Goal: Information Seeking & Learning: Check status

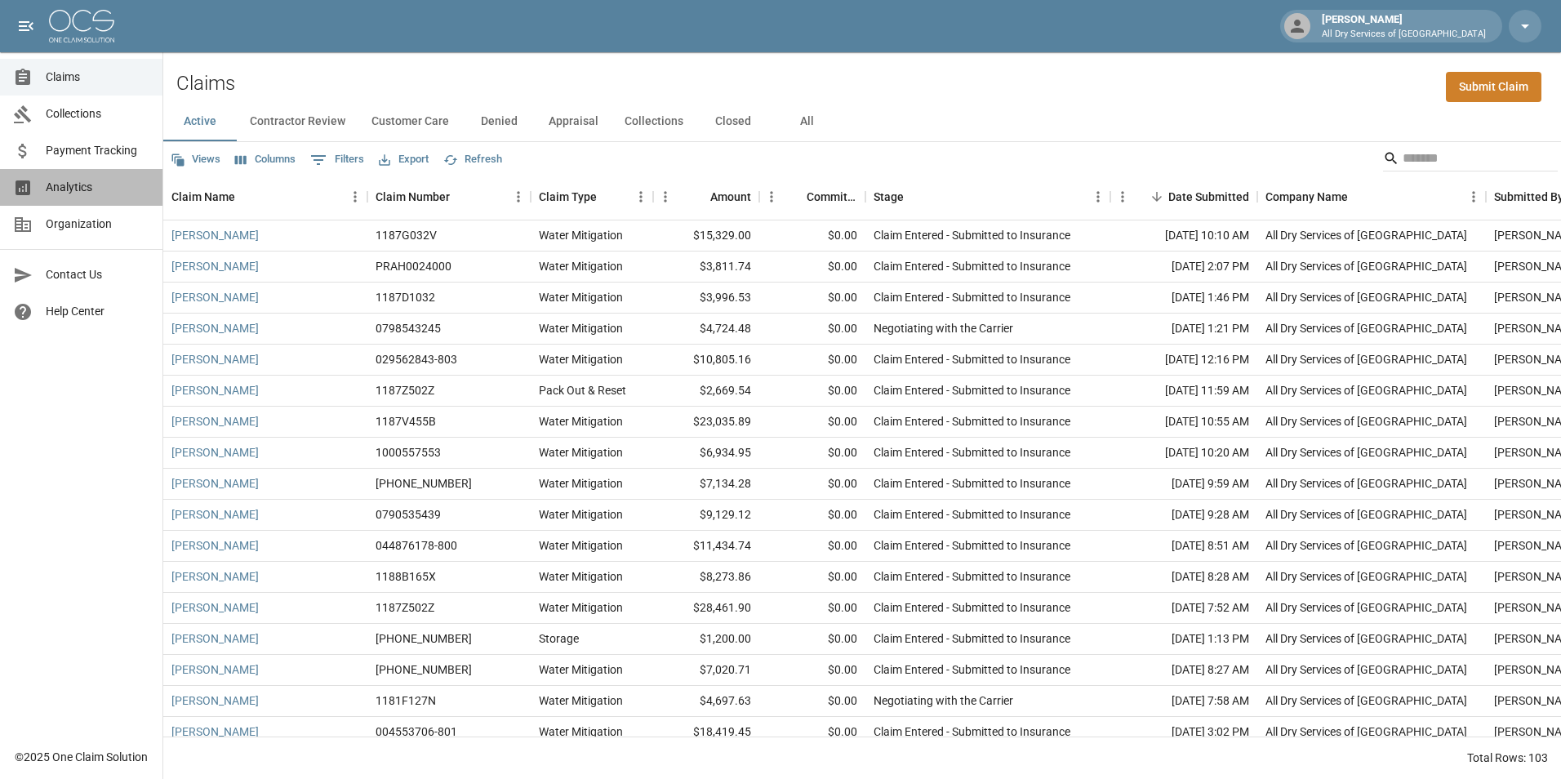
click at [82, 186] on span "Analytics" at bounding box center [98, 187] width 104 height 17
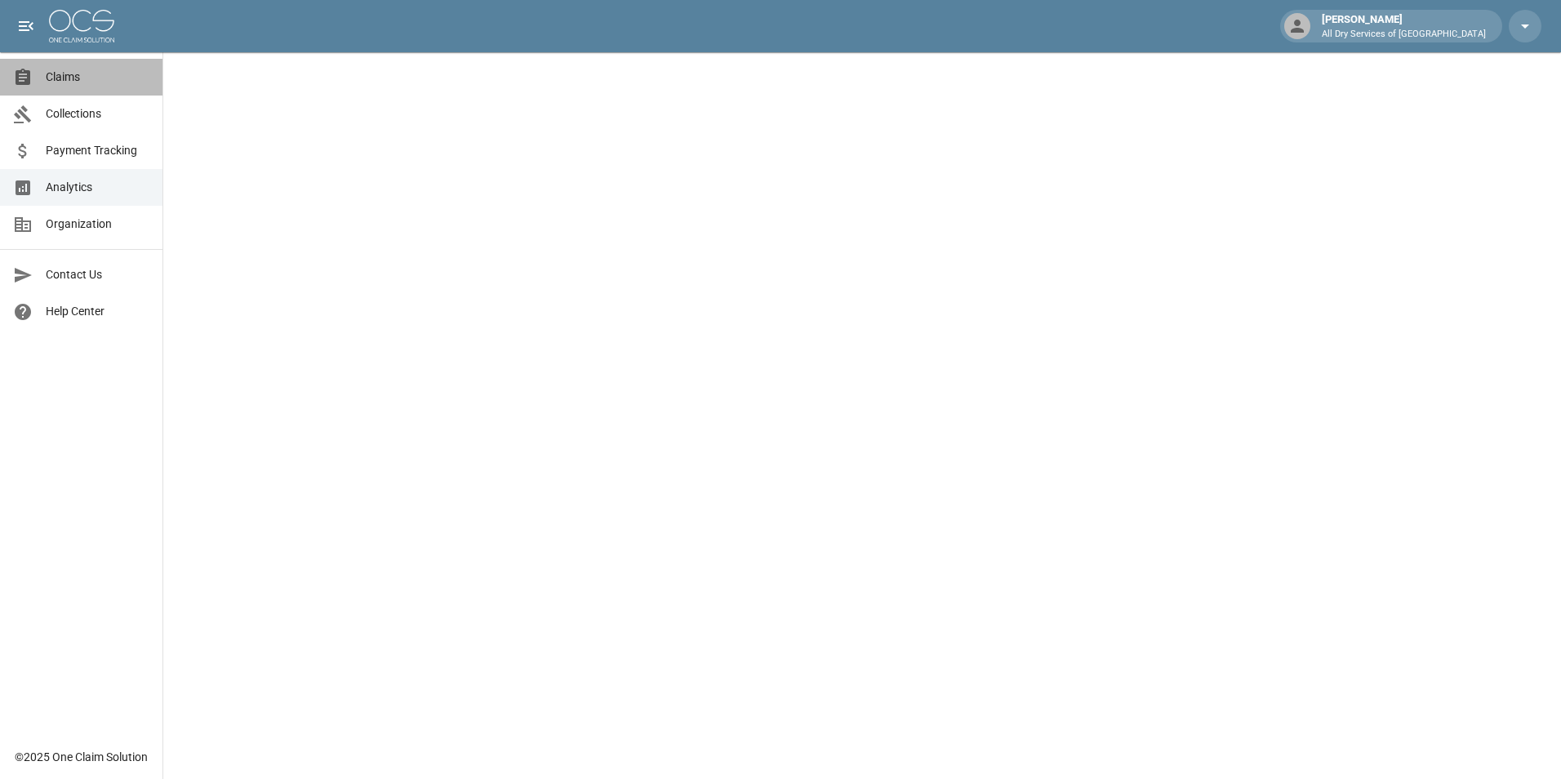
click at [90, 78] on span "Claims" at bounding box center [98, 77] width 104 height 17
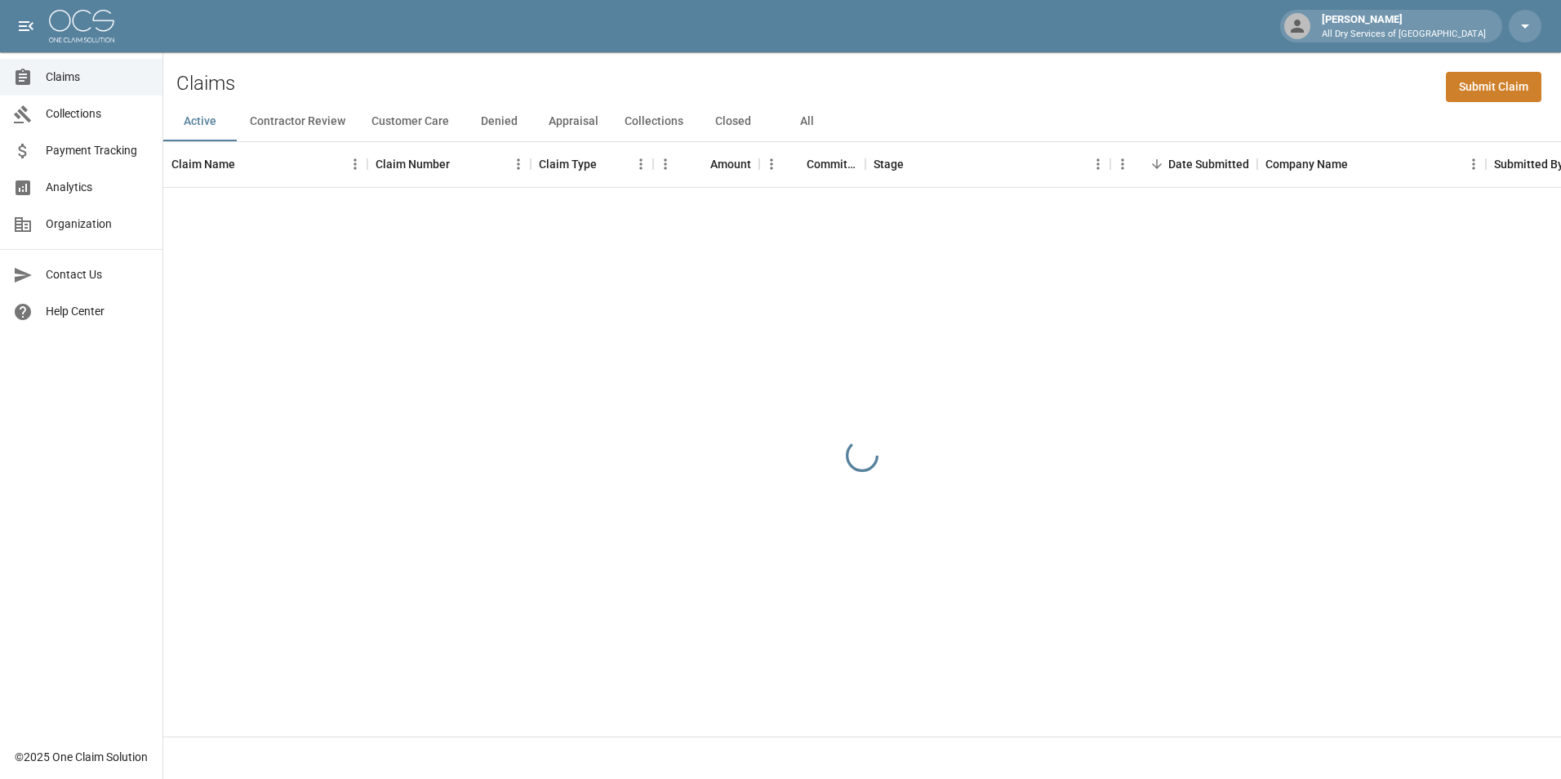
click at [803, 122] on button "All" at bounding box center [806, 121] width 73 height 39
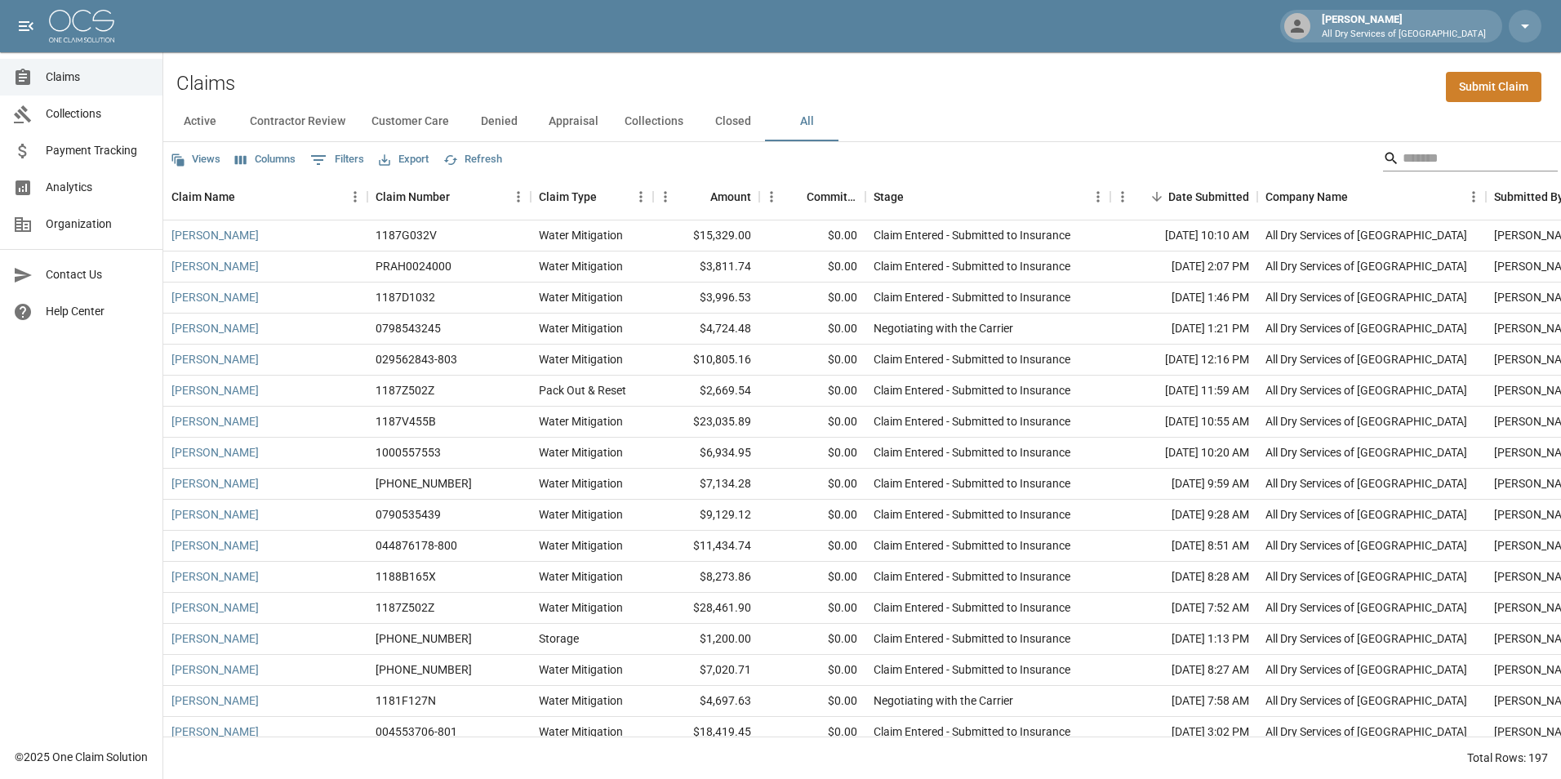
click at [1403, 158] on input "Search" at bounding box center [1468, 158] width 131 height 26
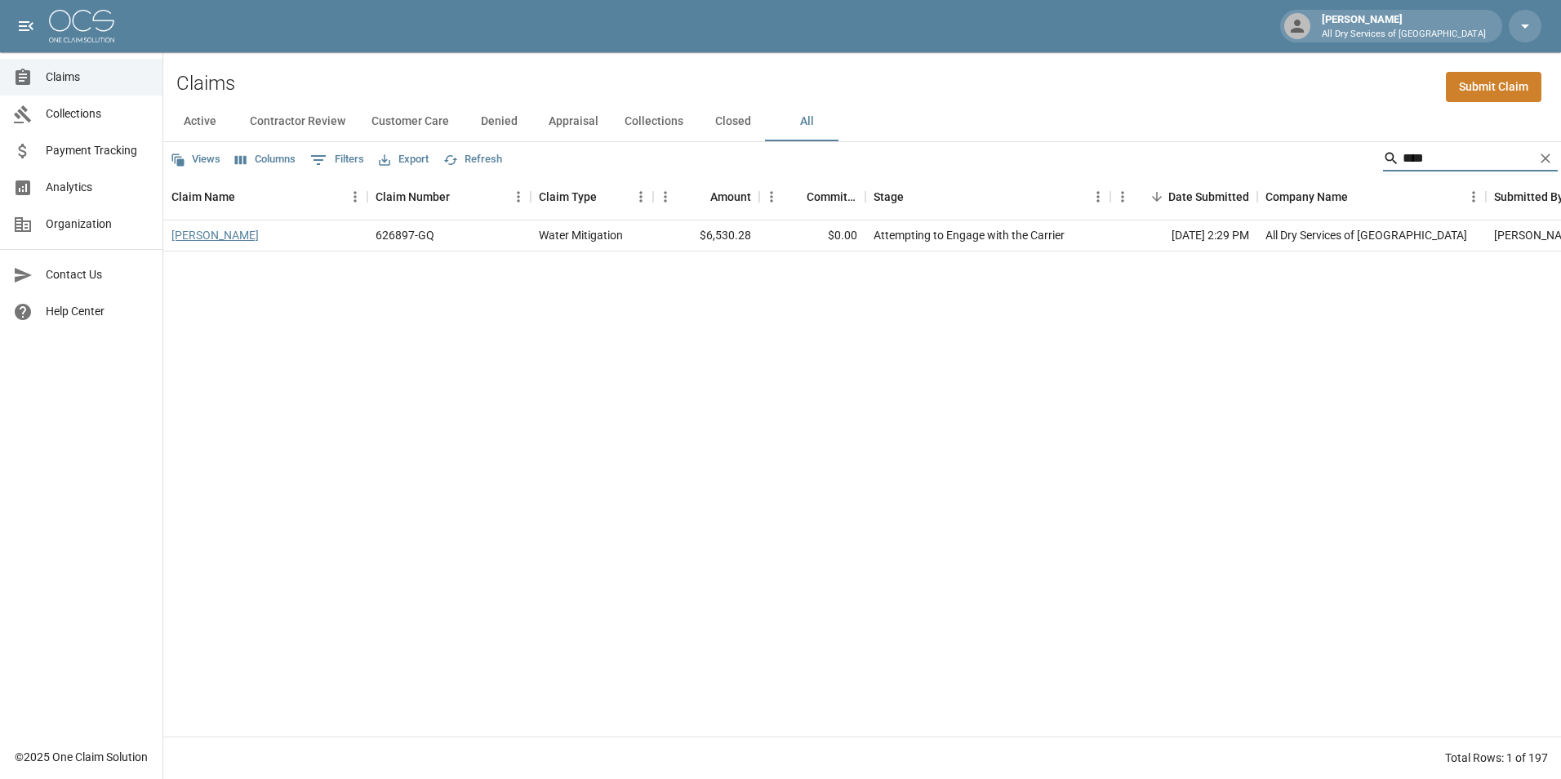
type input "****"
click at [212, 236] on link "[PERSON_NAME]" at bounding box center [214, 235] width 87 height 16
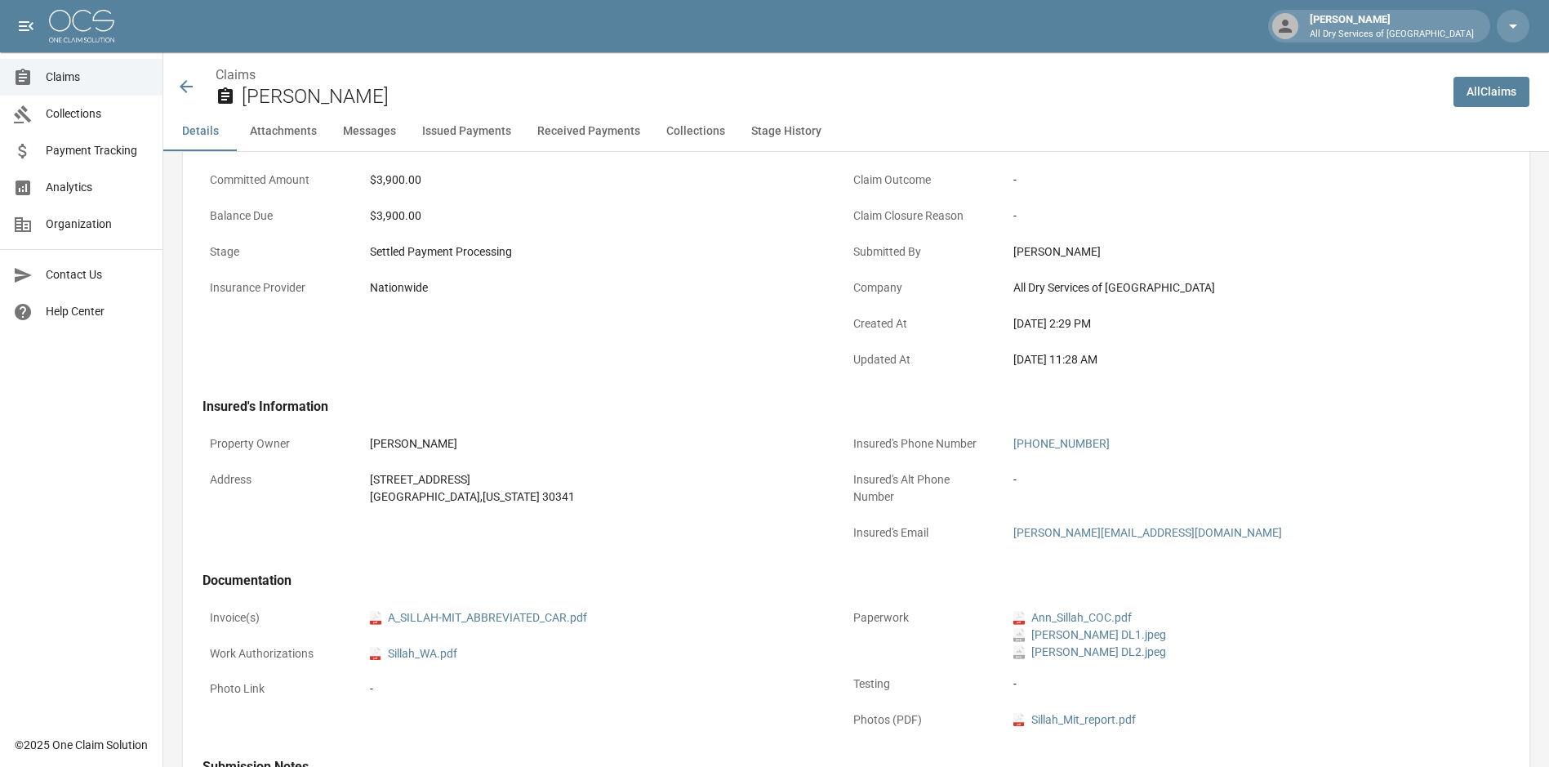
scroll to position [327, 0]
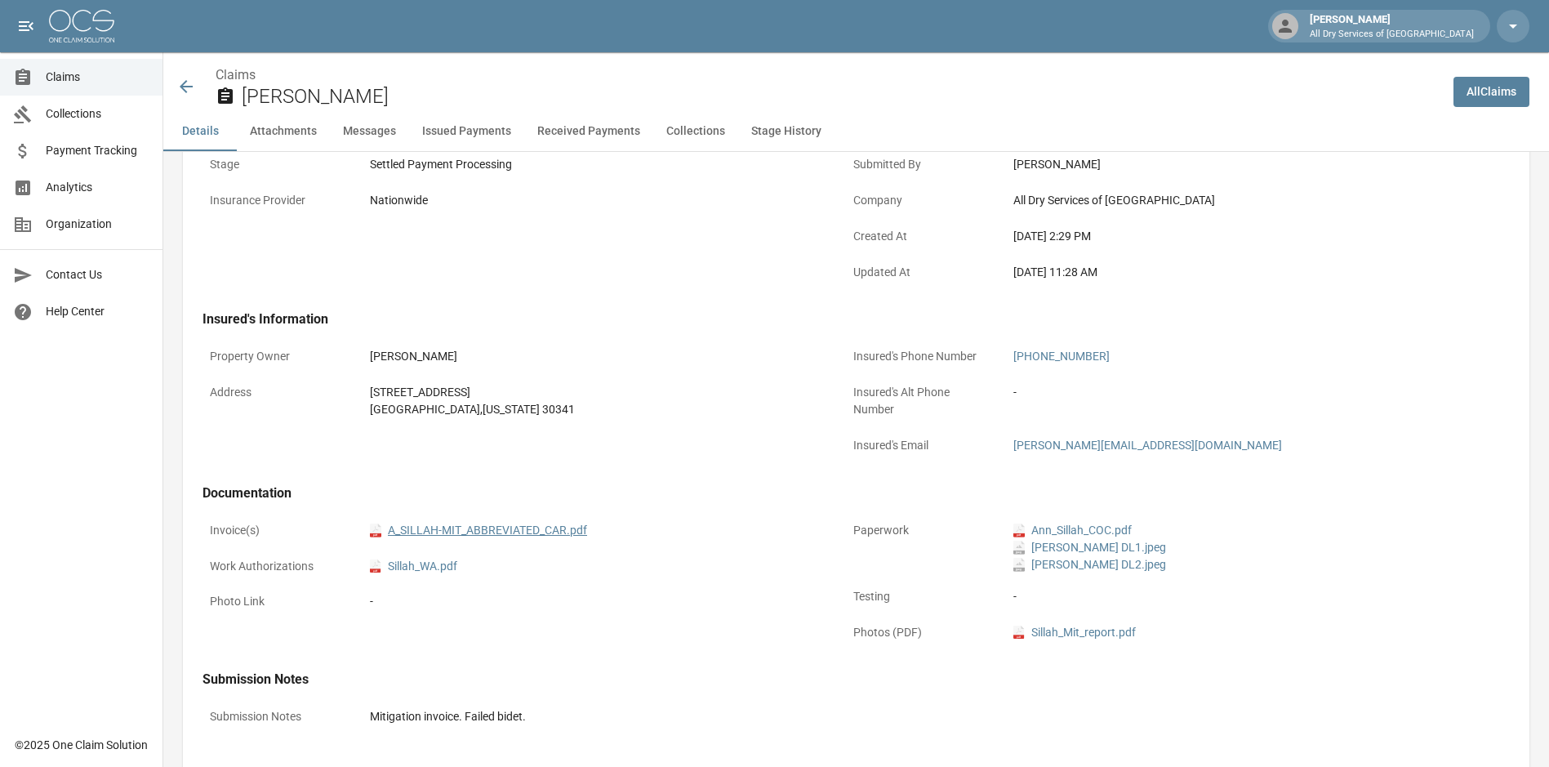
click at [502, 534] on link "pdf A_SILLAH-MIT_ABBREVIATED_CAR.pdf" at bounding box center [478, 530] width 217 height 17
click at [45, 71] on div at bounding box center [29, 78] width 33 height 20
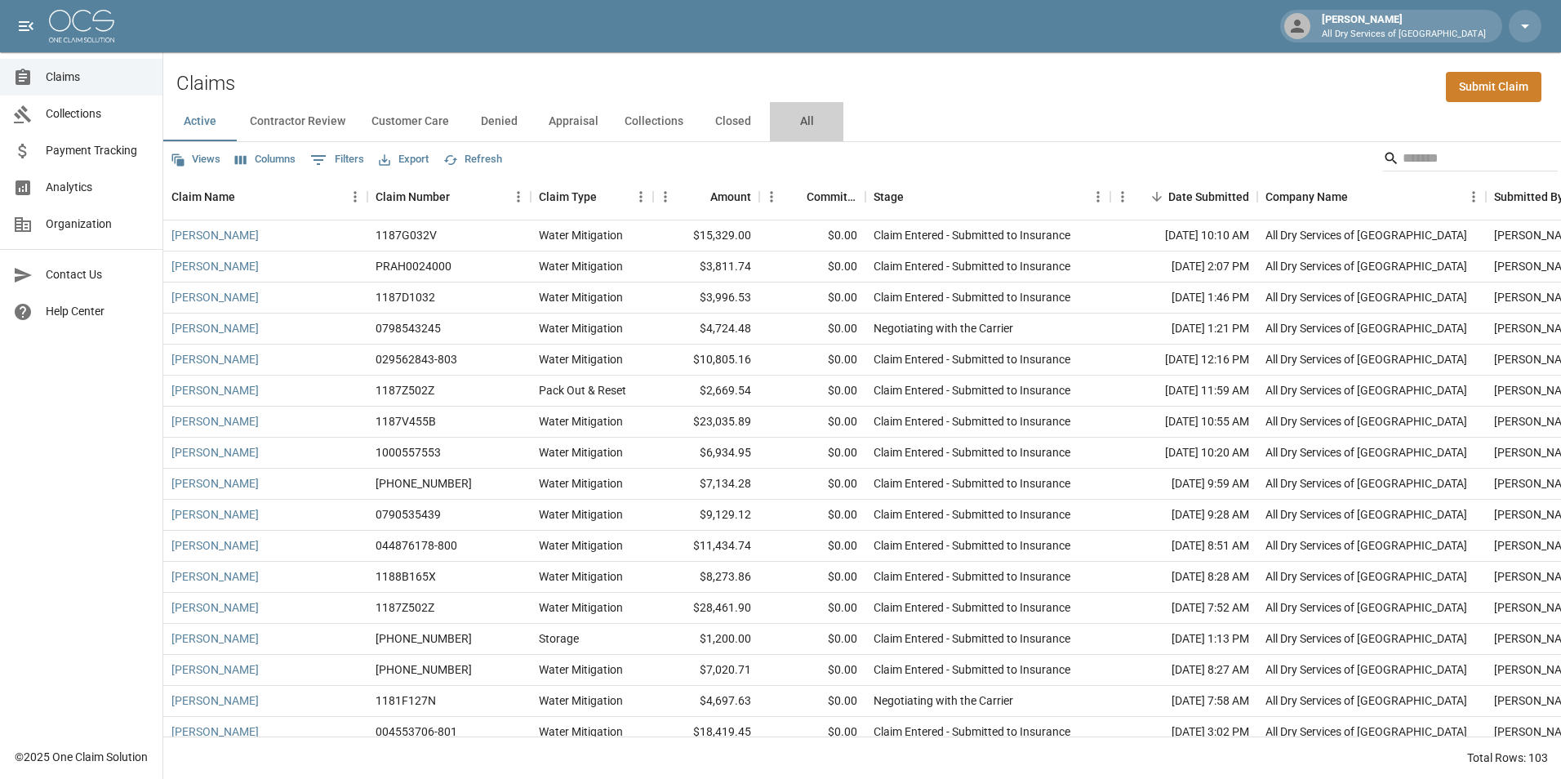
click at [804, 121] on button "All" at bounding box center [806, 121] width 73 height 39
drag, startPoint x: 1417, startPoint y: 158, endPoint x: 1423, endPoint y: 168, distance: 12.1
click at [1419, 159] on input "Search" at bounding box center [1468, 158] width 131 height 26
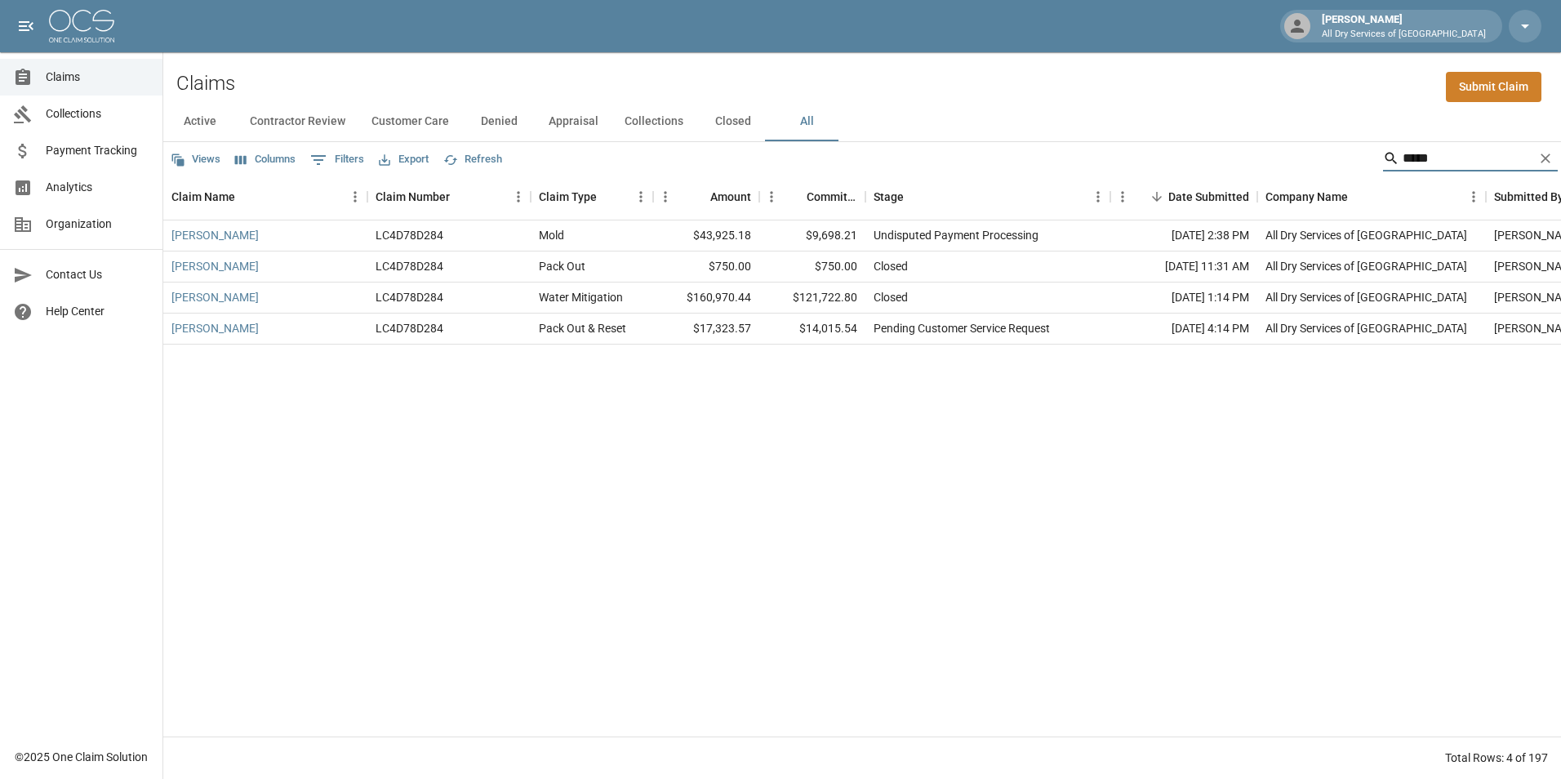
click at [1441, 152] on input "*****" at bounding box center [1468, 158] width 131 height 26
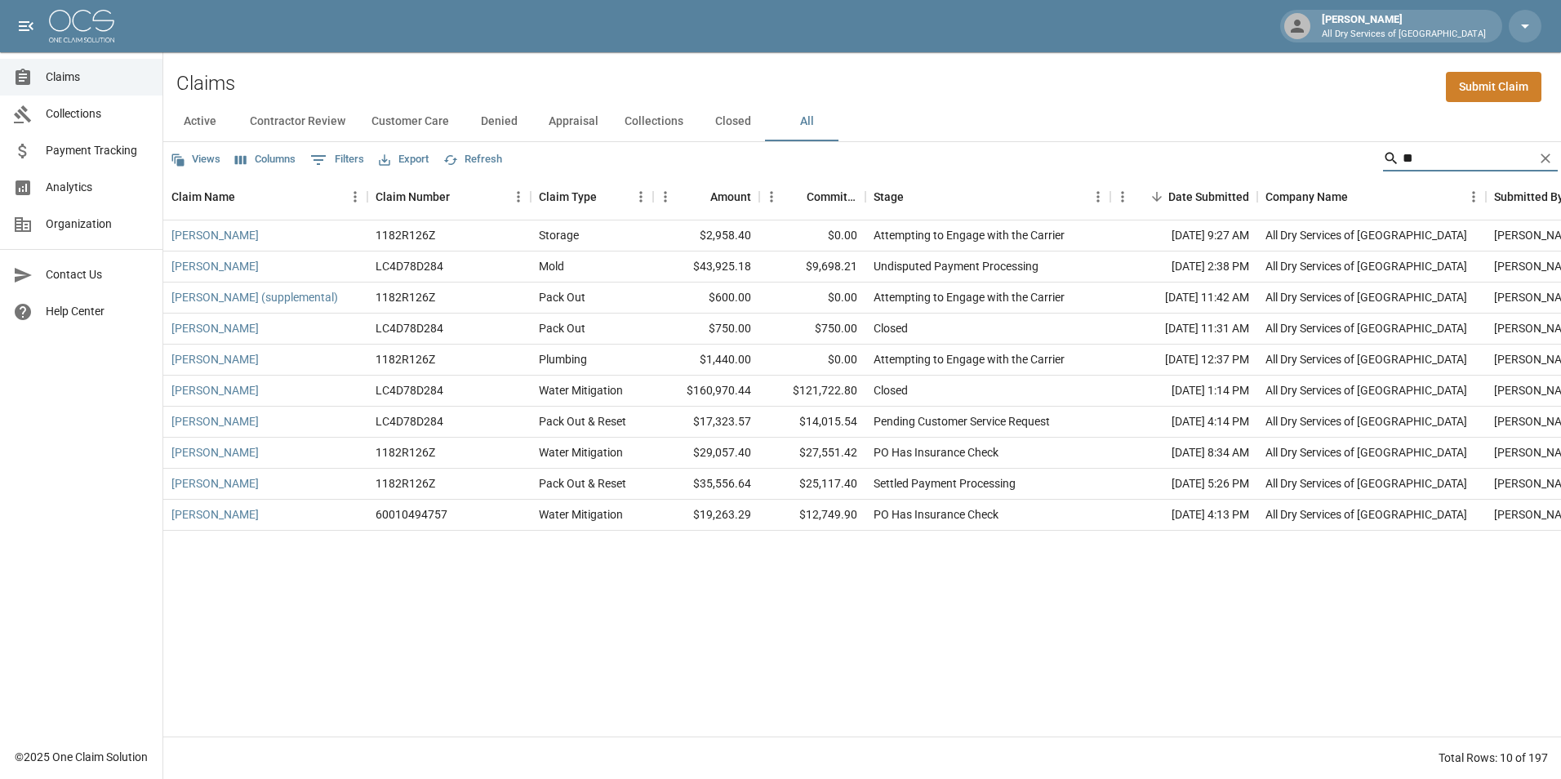
type input "*"
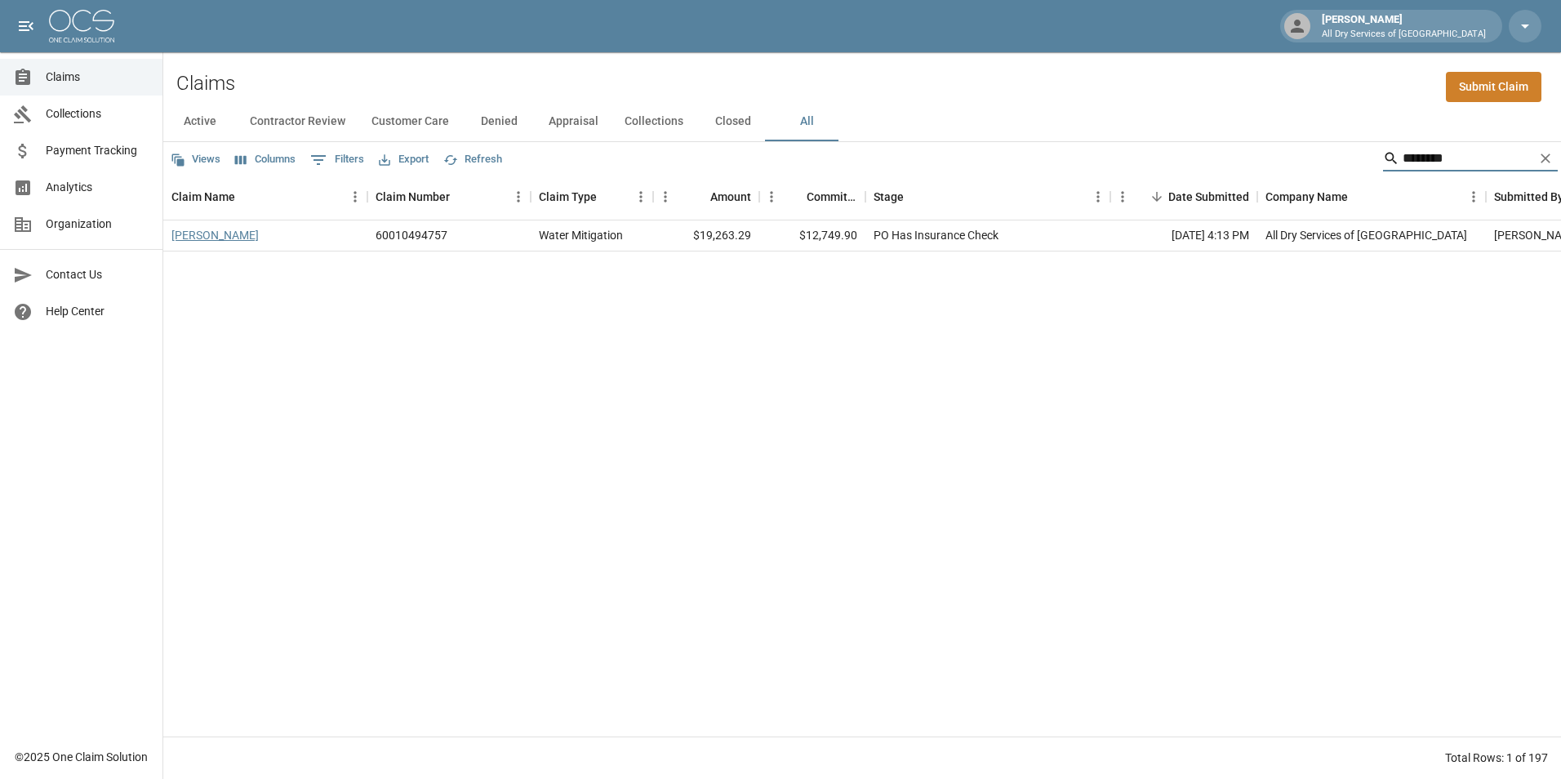
type input "********"
click at [228, 233] on link "[PERSON_NAME]" at bounding box center [214, 235] width 87 height 16
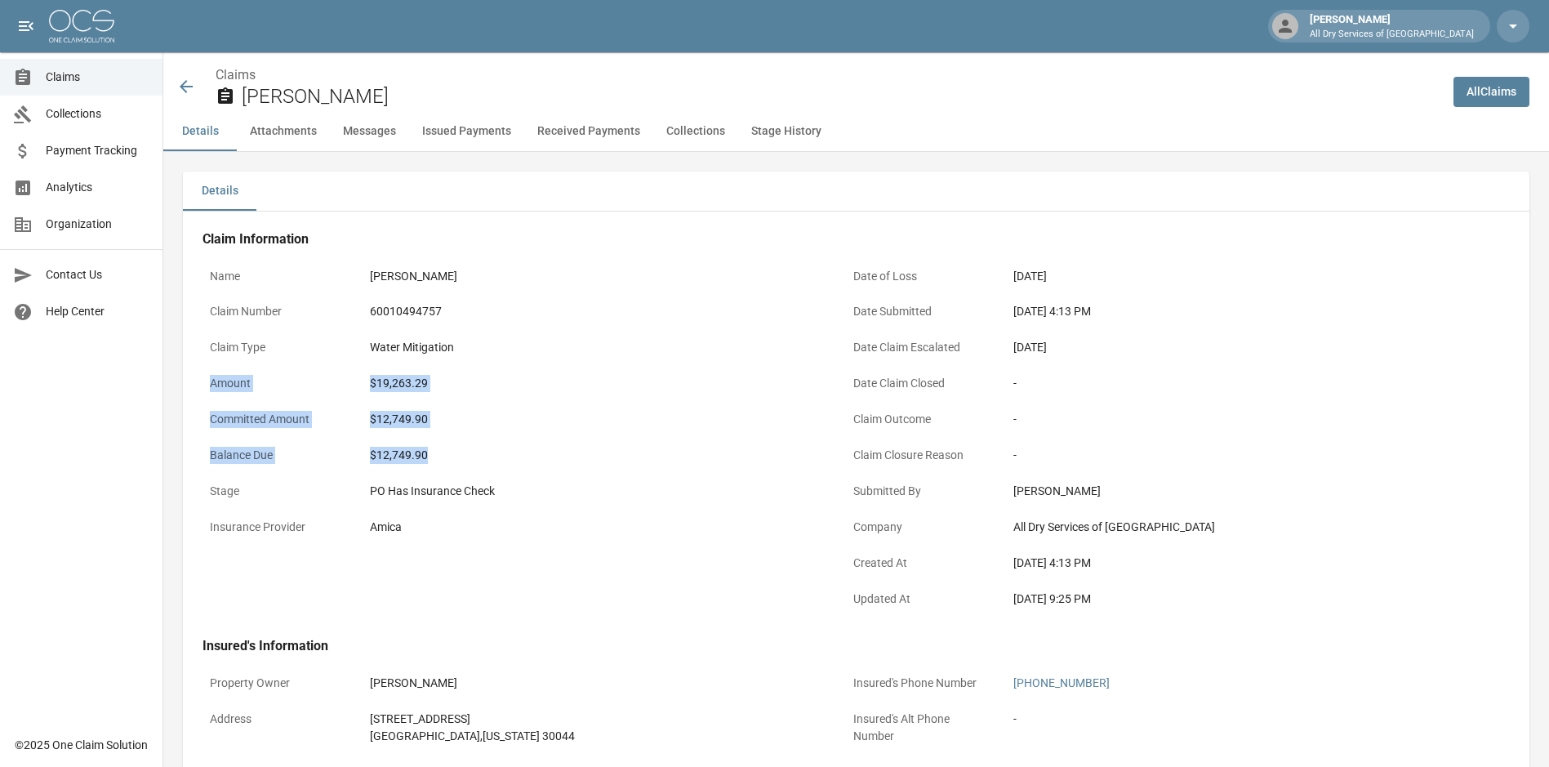
drag, startPoint x: 433, startPoint y: 459, endPoint x: 207, endPoint y: 388, distance: 236.3
click at [207, 388] on div "Name [PERSON_NAME] Claim Number 60010494757 Claim Type Water Mitigation Amount …" at bounding box center [504, 430] width 643 height 378
click at [762, 349] on div "Water Mitigation" at bounding box center [594, 347] width 449 height 17
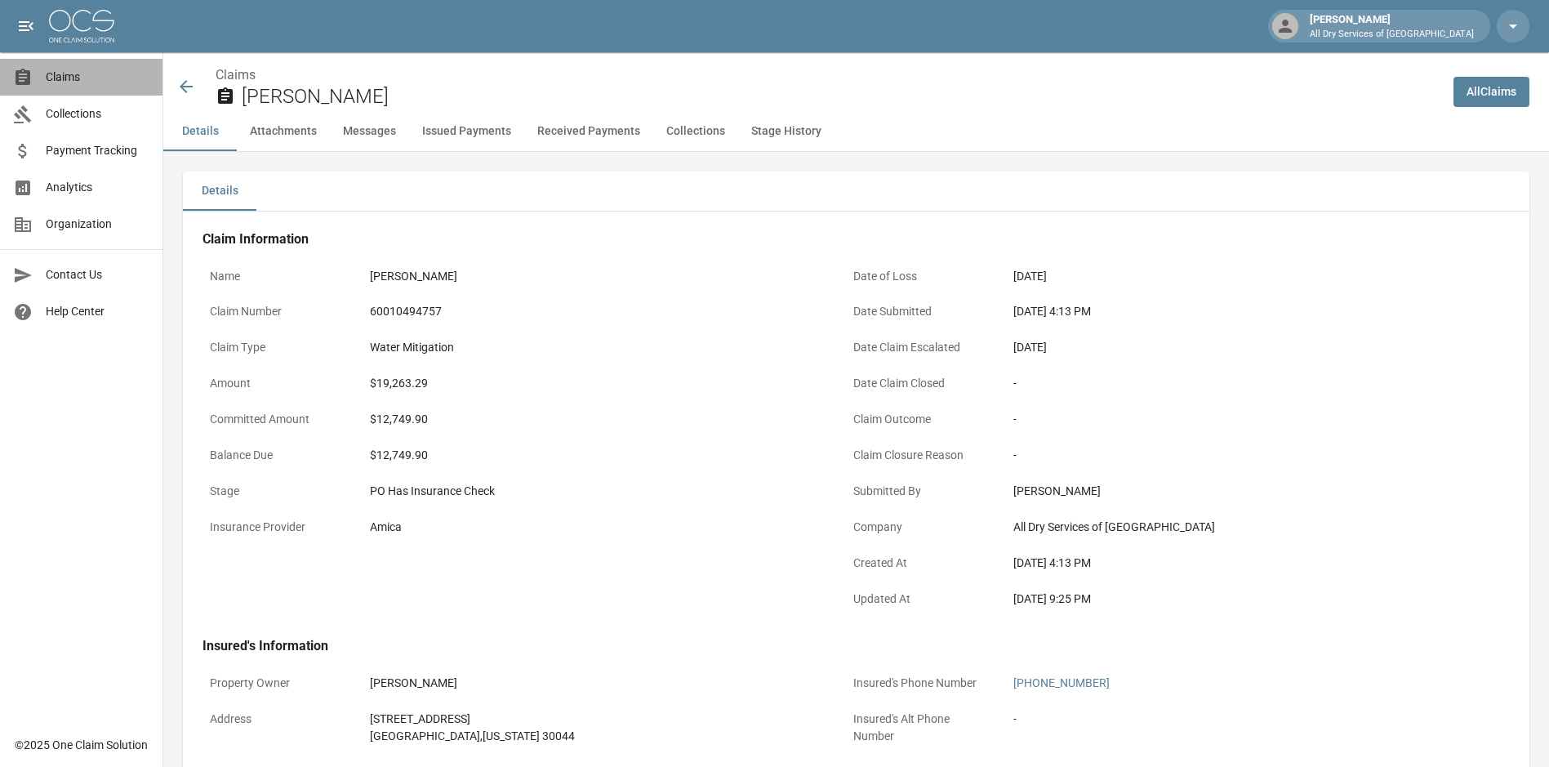
click at [64, 84] on span "Claims" at bounding box center [98, 77] width 104 height 17
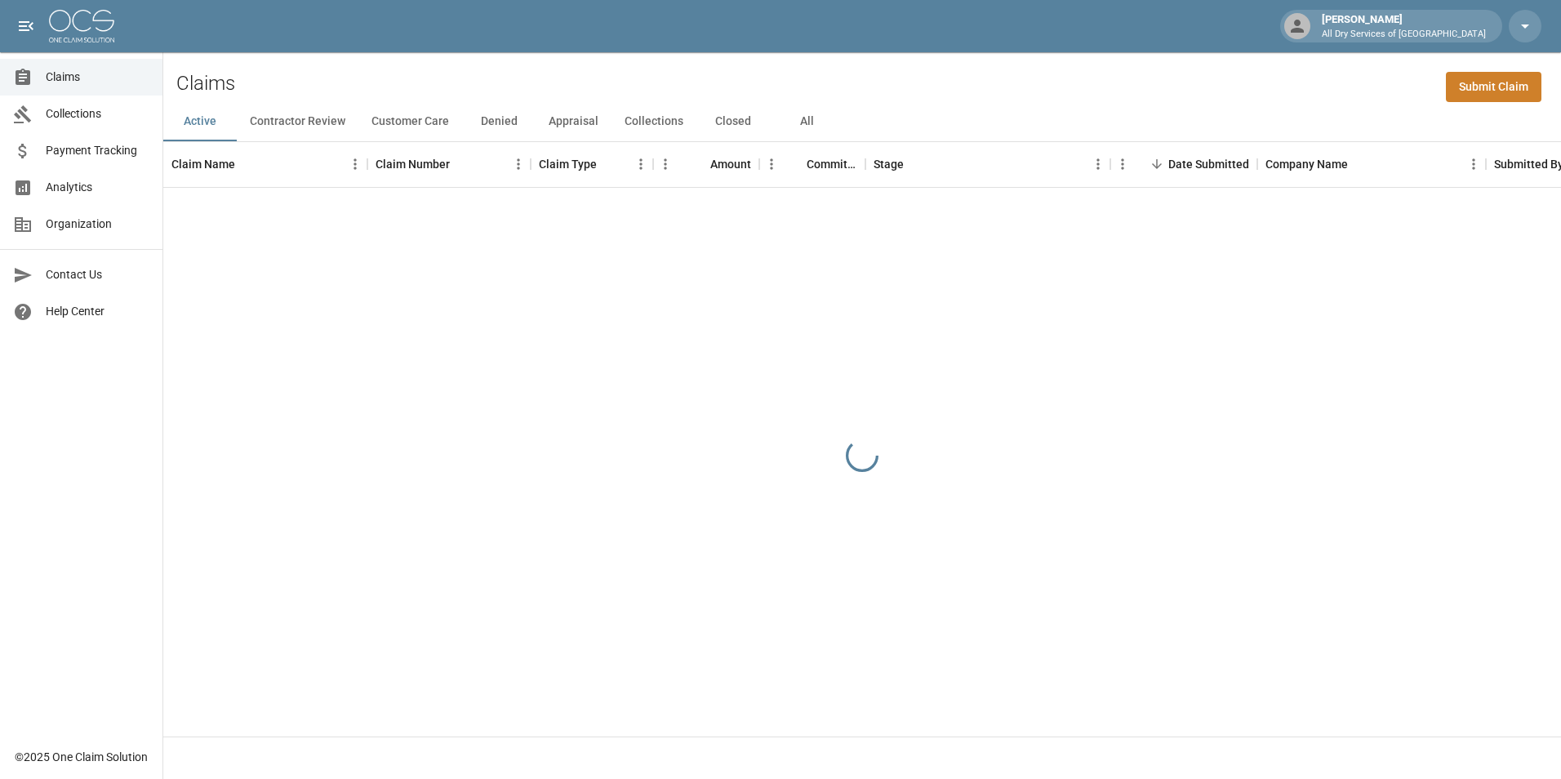
click at [802, 127] on button "All" at bounding box center [806, 121] width 73 height 39
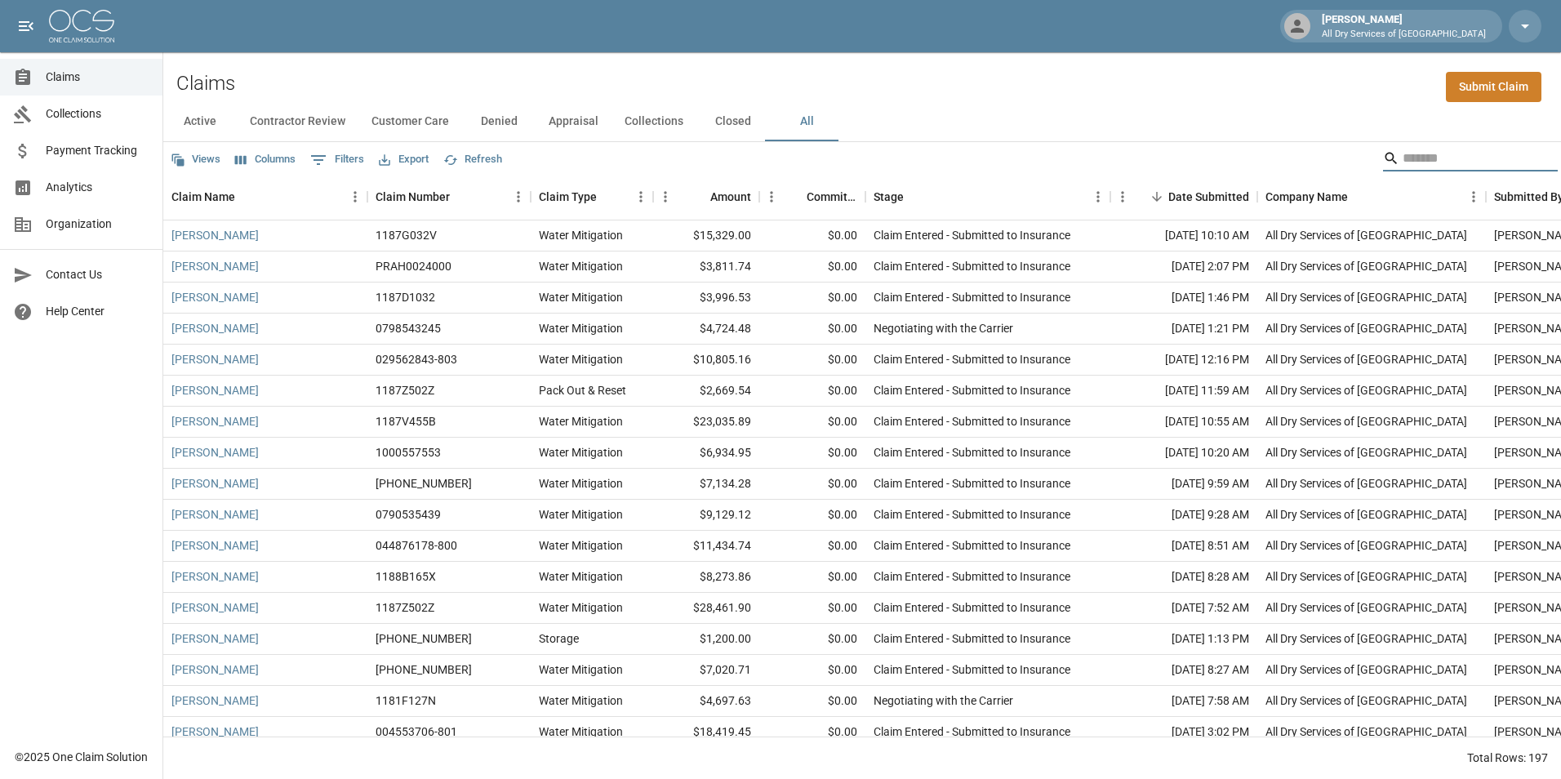
click at [1422, 155] on input "Search" at bounding box center [1468, 158] width 131 height 26
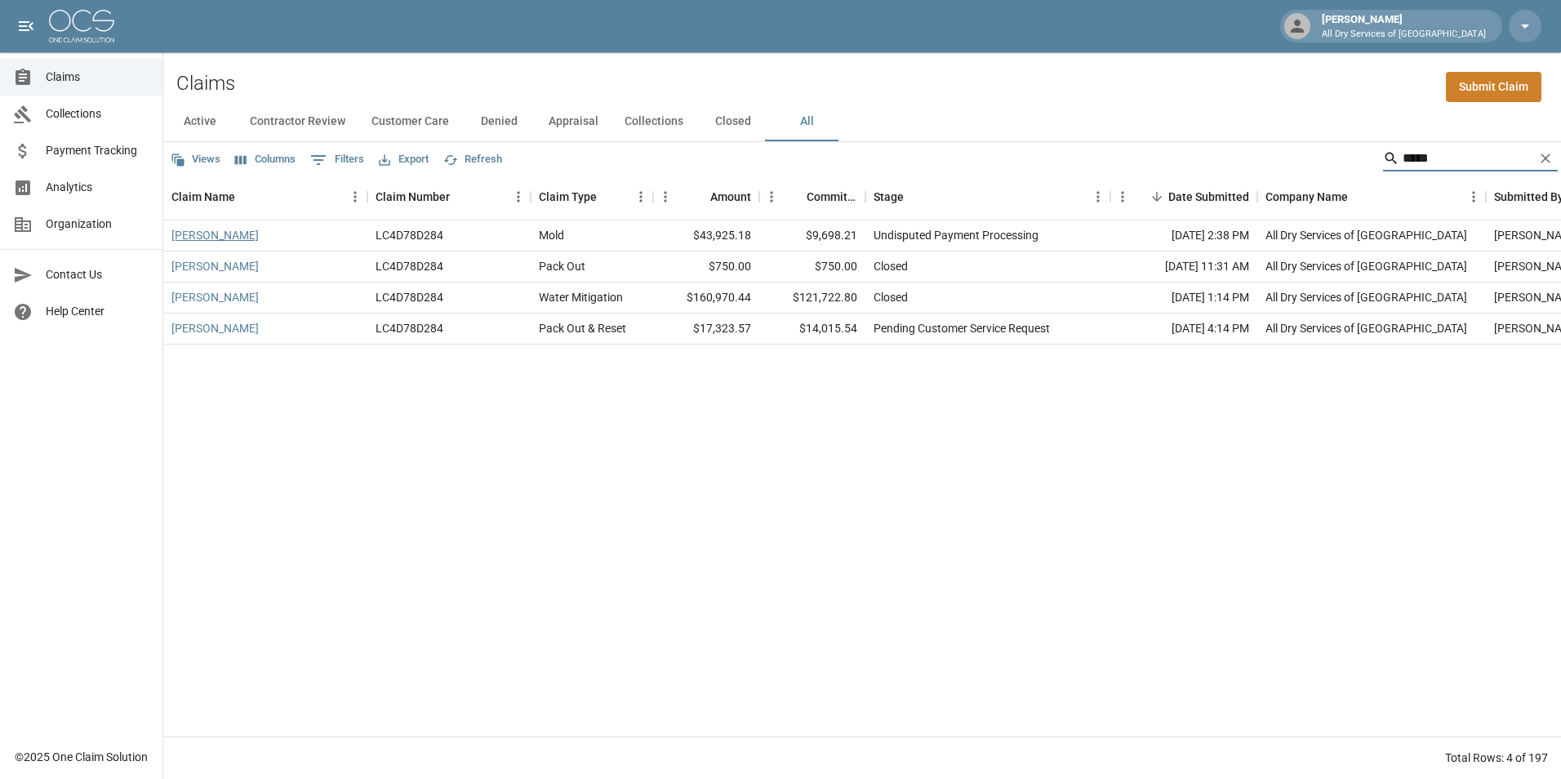
type input "*****"
click at [220, 238] on link "[PERSON_NAME]" at bounding box center [214, 235] width 87 height 16
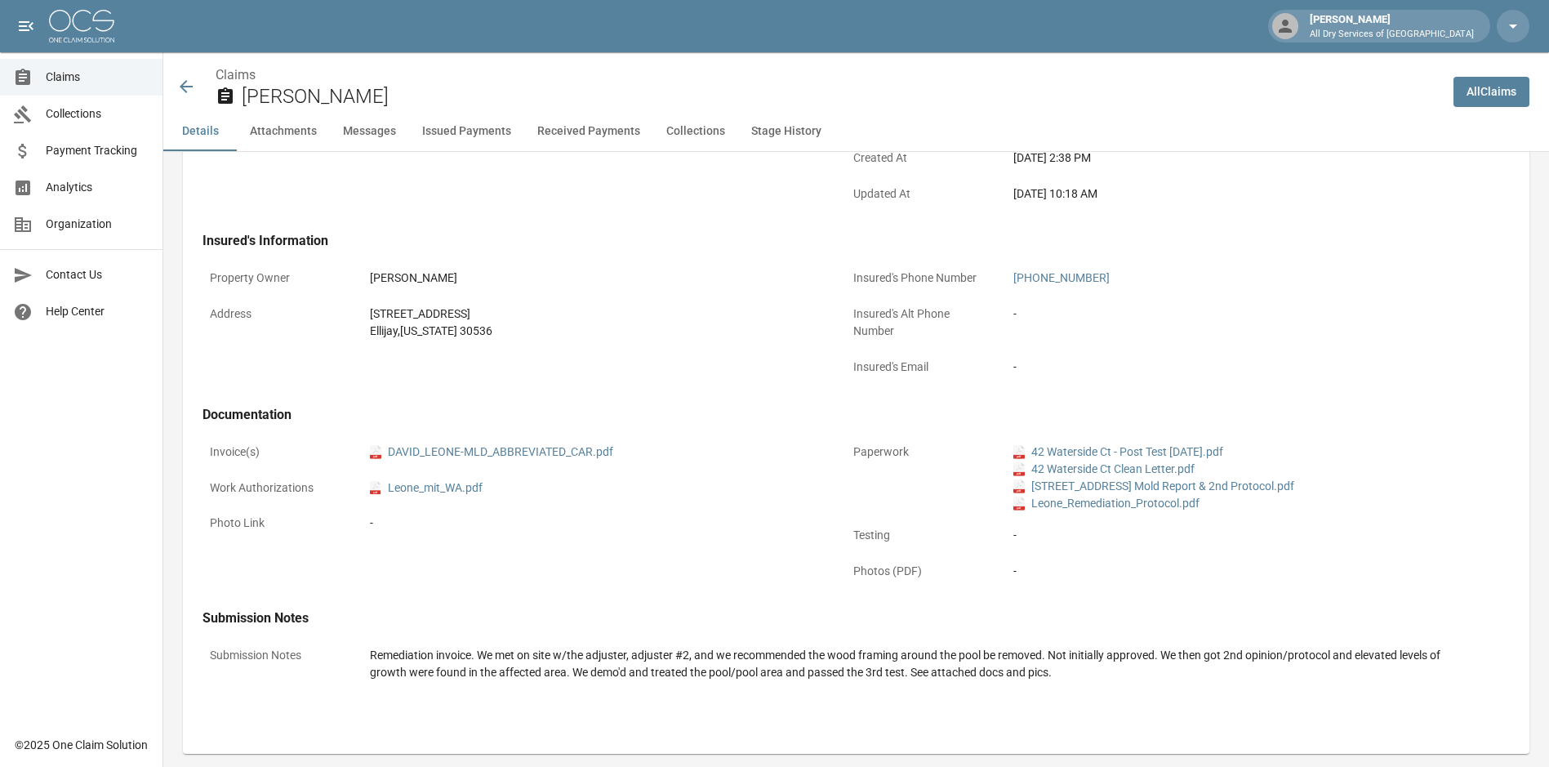
scroll to position [408, 0]
click at [534, 443] on link "pdf DAVID_LEONE-MLD_ABBREVIATED_CAR.pdf" at bounding box center [491, 448] width 243 height 17
drag, startPoint x: 79, startPoint y: 75, endPoint x: 86, endPoint y: 63, distance: 13.9
click at [79, 74] on span "Claims" at bounding box center [98, 77] width 104 height 17
